Goal: Transaction & Acquisition: Purchase product/service

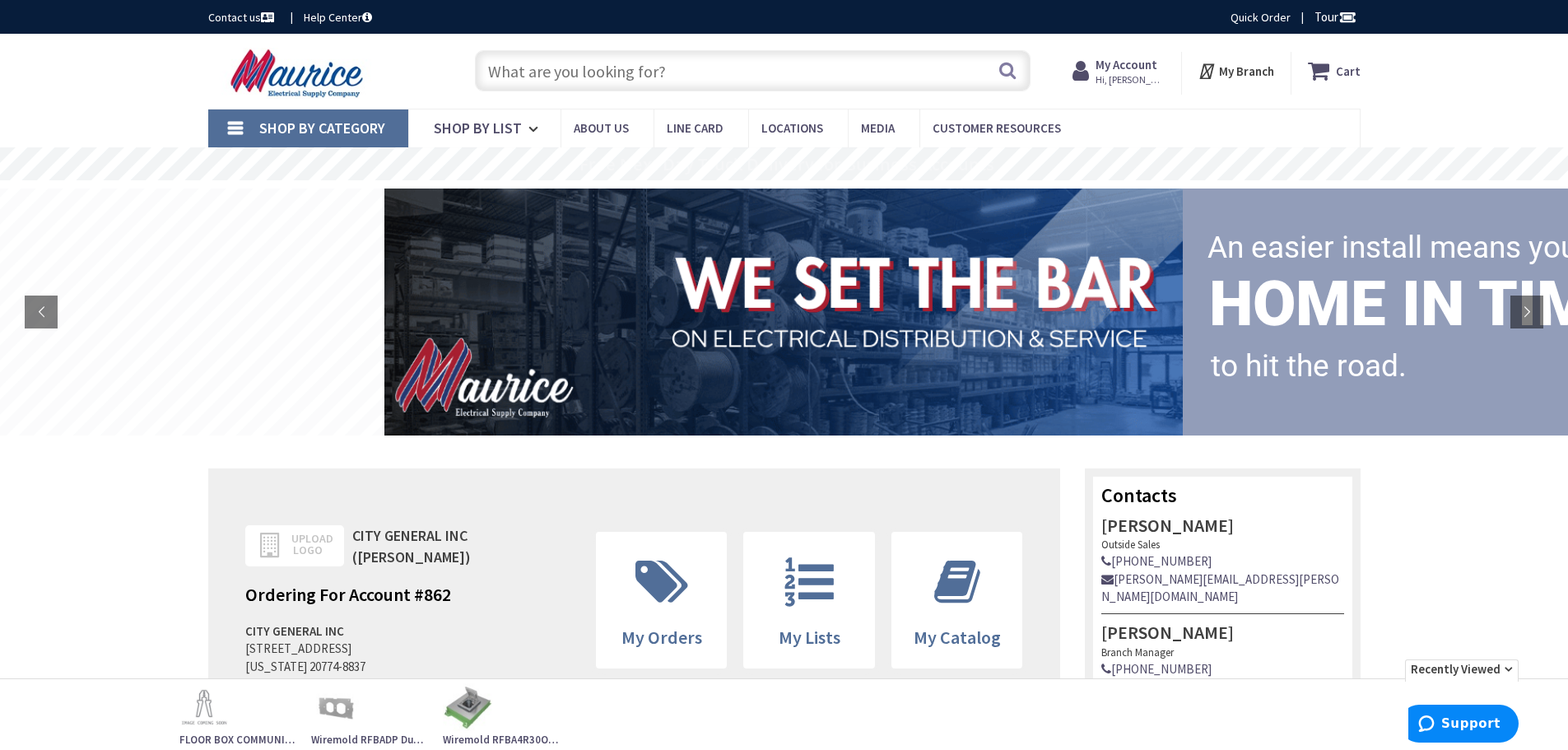
click at [684, 70] on input "text" at bounding box center [753, 71] width 555 height 41
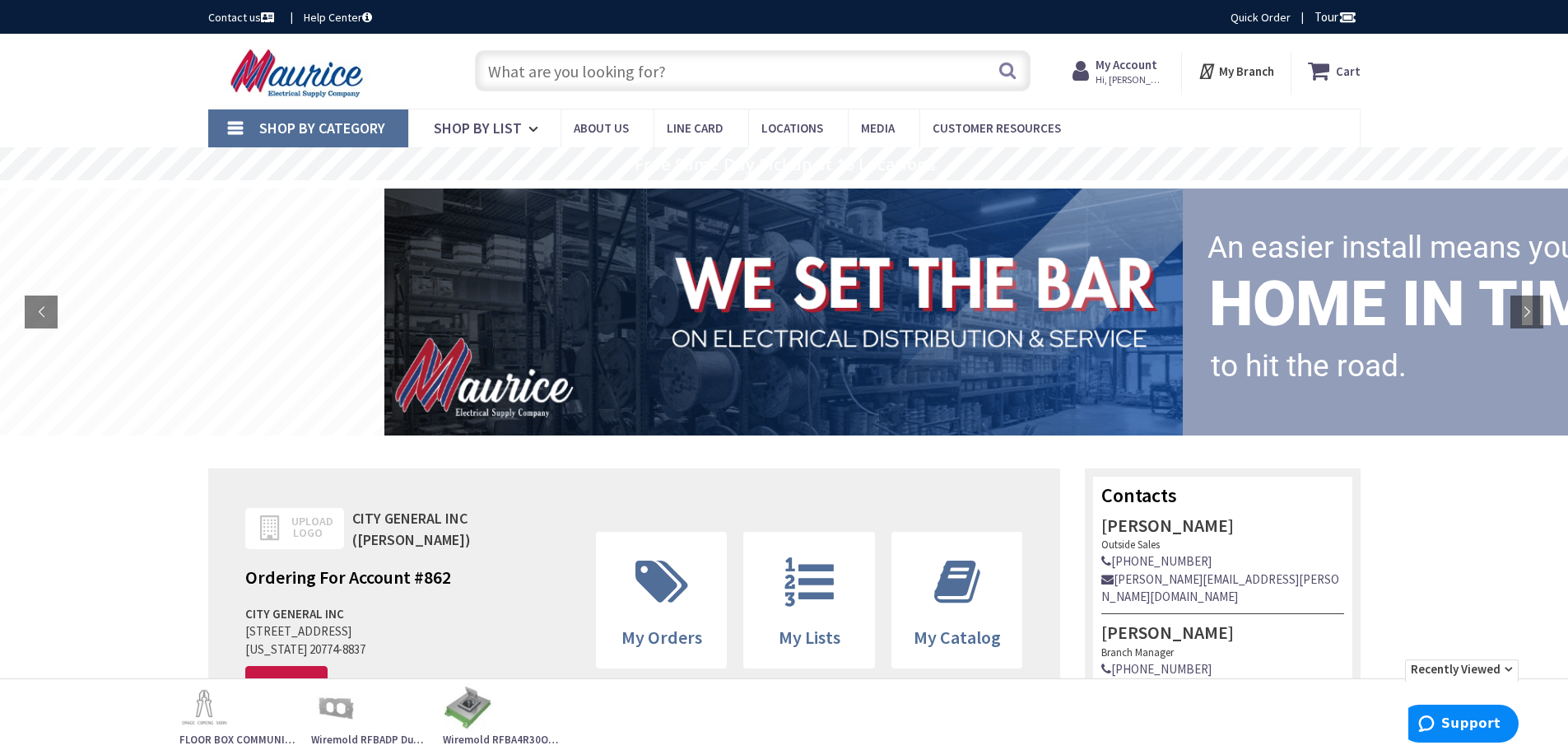
paste input "QUA PE9AHDH00009"
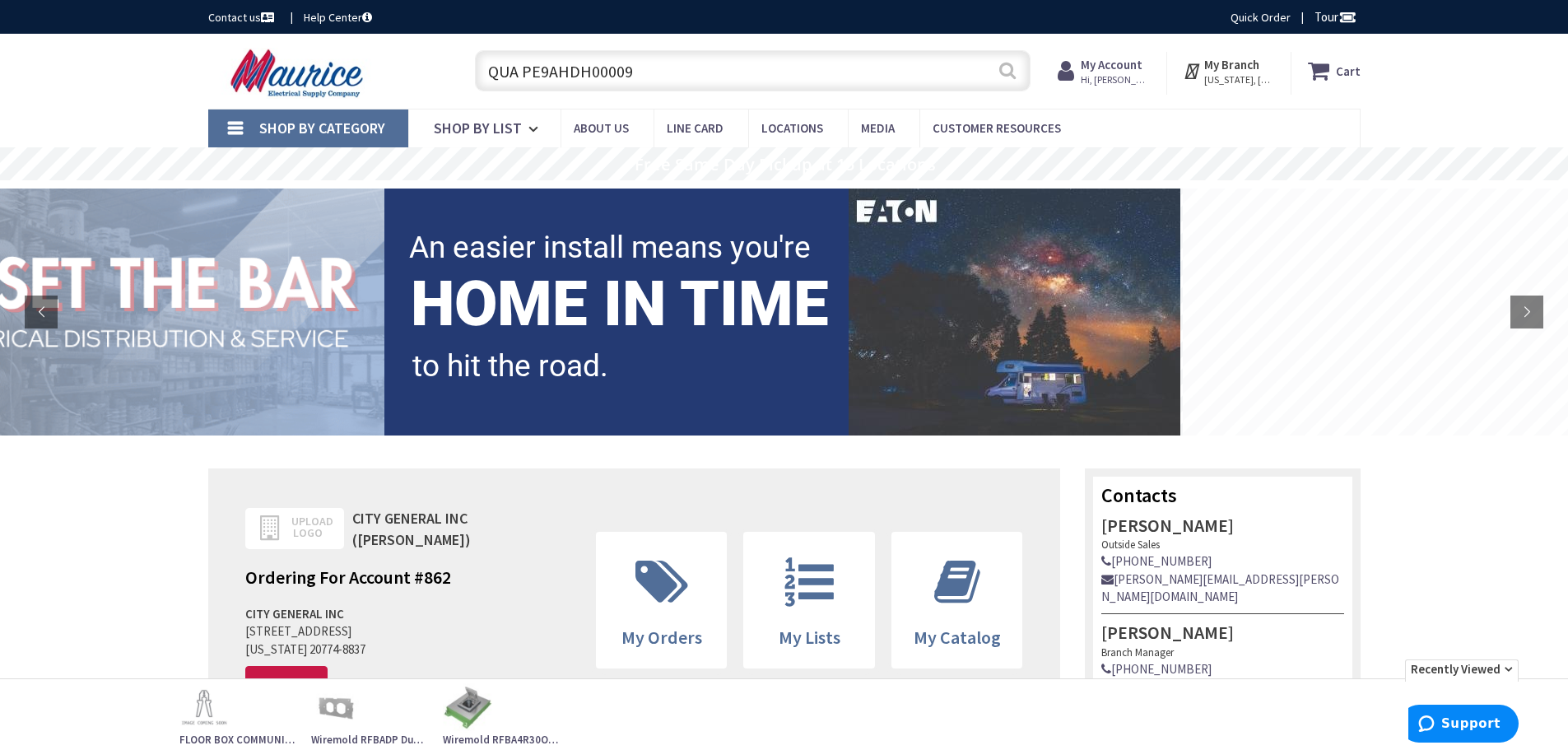
type input "QUA PE9AHDH00009"
click at [1007, 67] on button "Search" at bounding box center [1008, 70] width 21 height 37
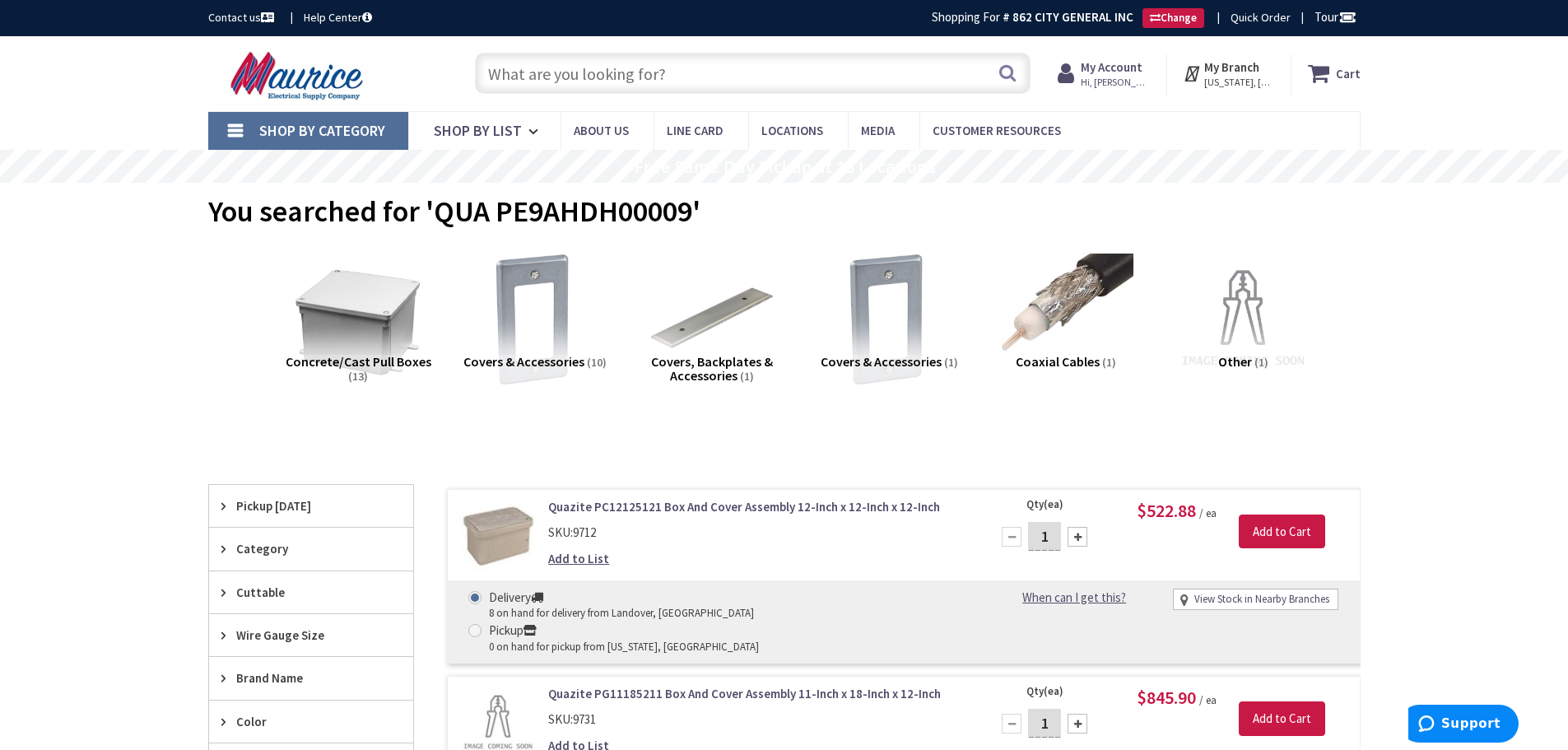
click at [280, 502] on span "Pickup [DATE]" at bounding box center [303, 505] width 134 height 17
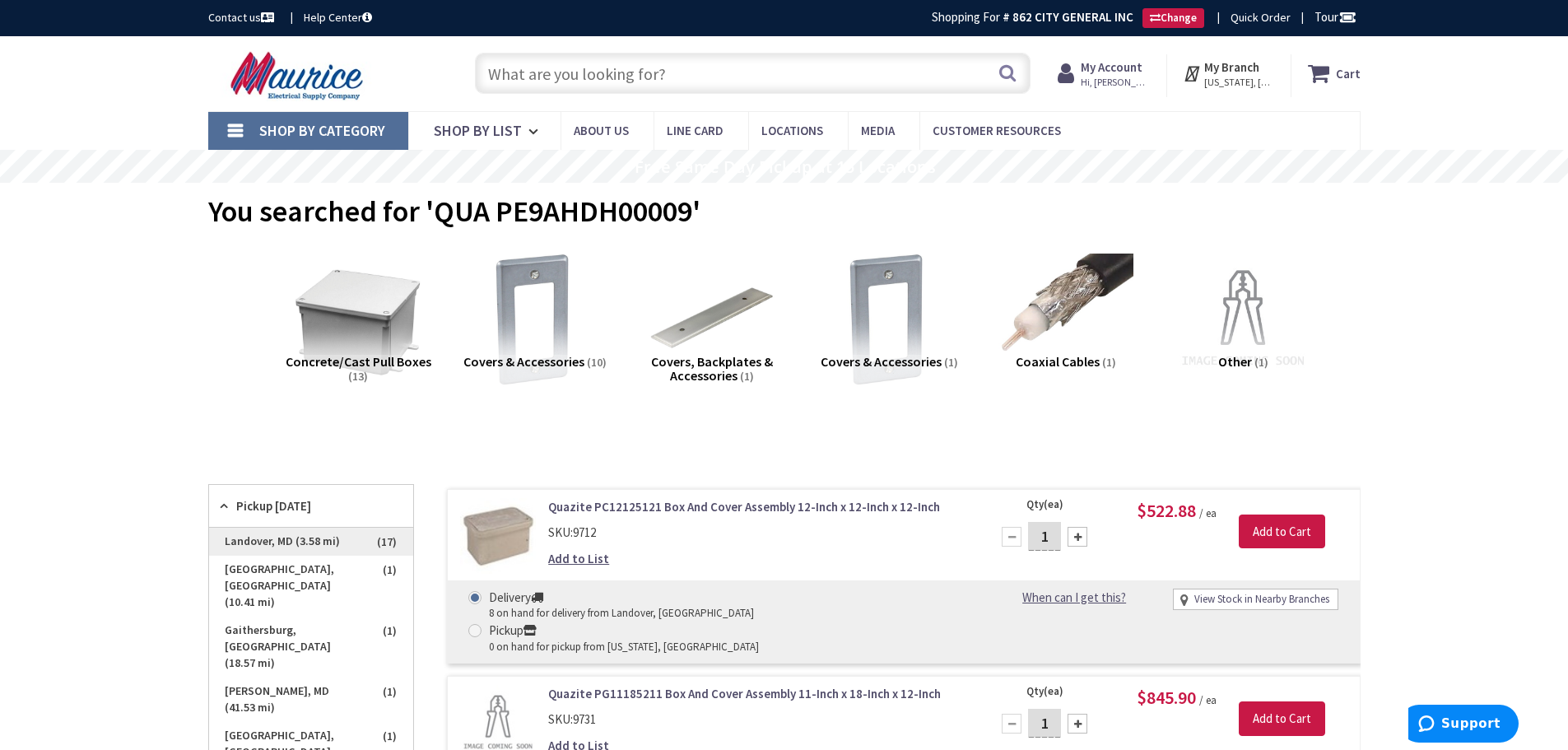
click at [236, 533] on span "Landover, MD (3.58 mi)" at bounding box center [311, 542] width 204 height 28
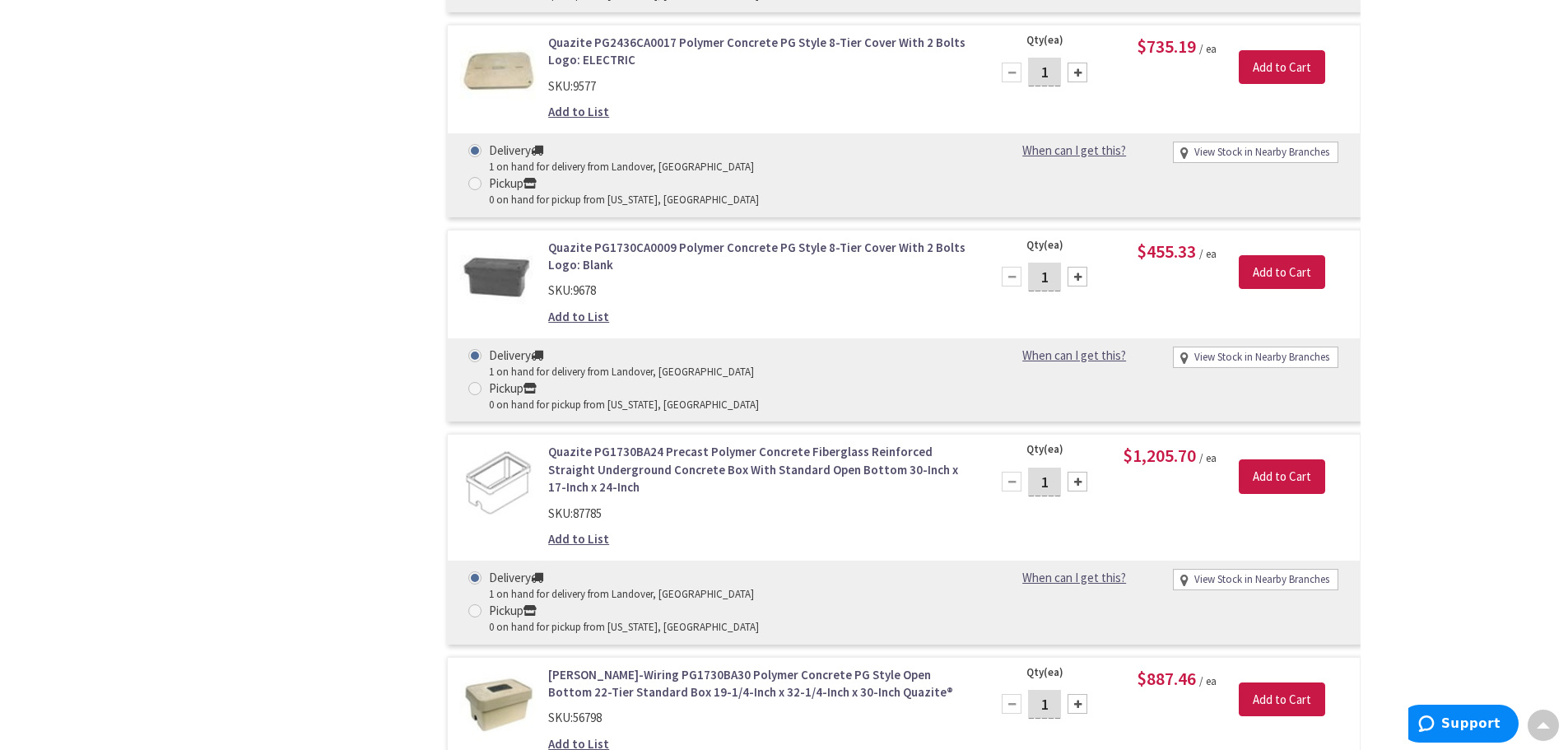
scroll to position [2621, 0]
